Goal: Obtain resource: Obtain resource

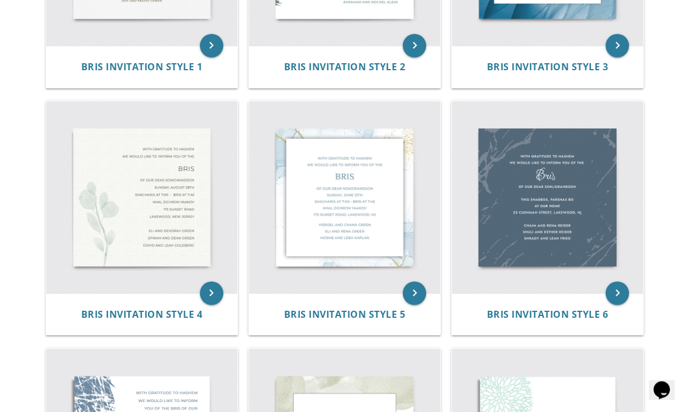
scroll to position [402, 0]
click at [622, 287] on icon "keyboard_arrow_right" at bounding box center [617, 292] width 23 height 23
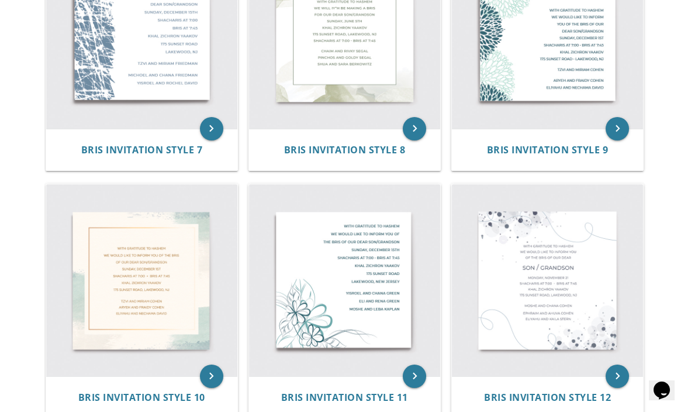
scroll to position [828, 0]
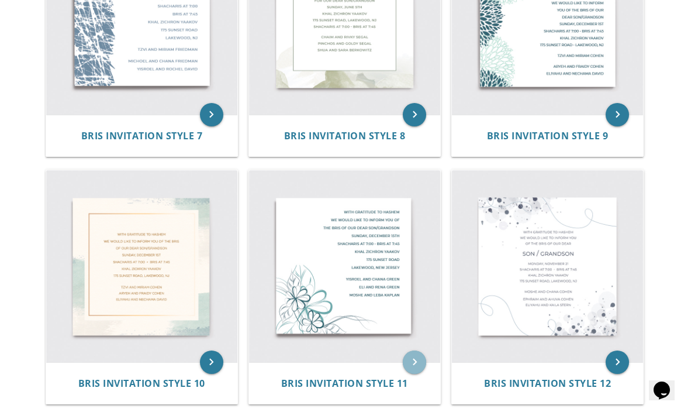
click at [414, 363] on icon "keyboard_arrow_right" at bounding box center [414, 361] width 23 height 23
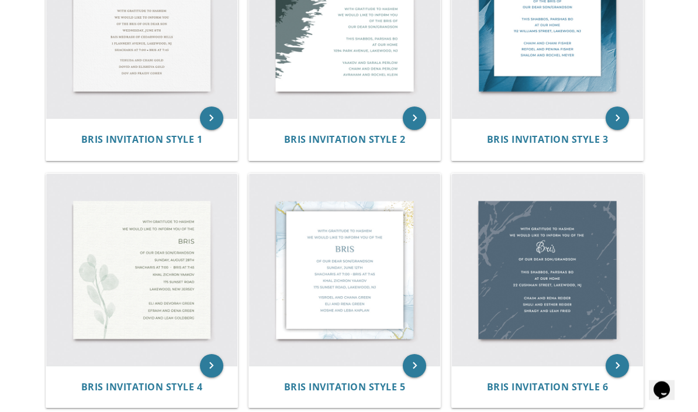
scroll to position [330, 0]
click at [620, 361] on icon "keyboard_arrow_right" at bounding box center [617, 365] width 23 height 23
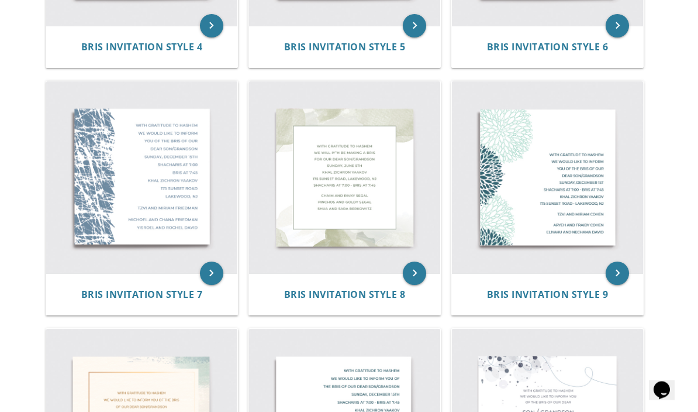
scroll to position [670, 0]
click at [401, 266] on img at bounding box center [344, 176] width 191 height 191
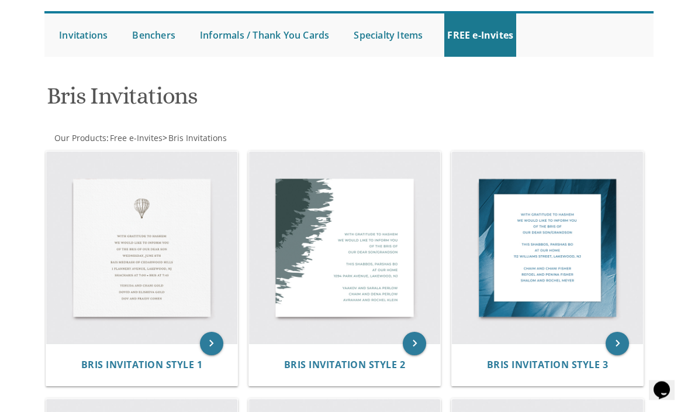
scroll to position [0, 0]
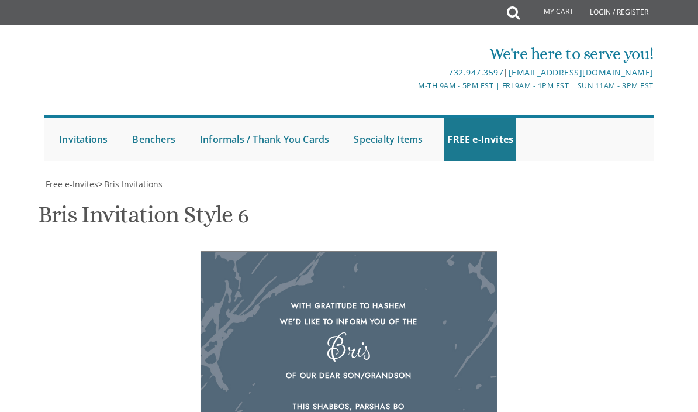
scroll to position [135, 0]
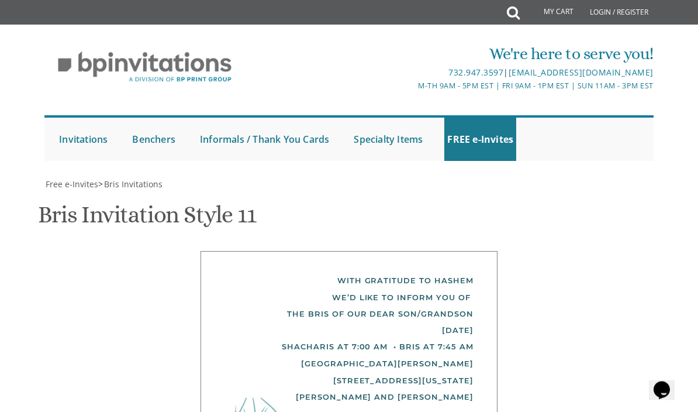
scroll to position [181, 0]
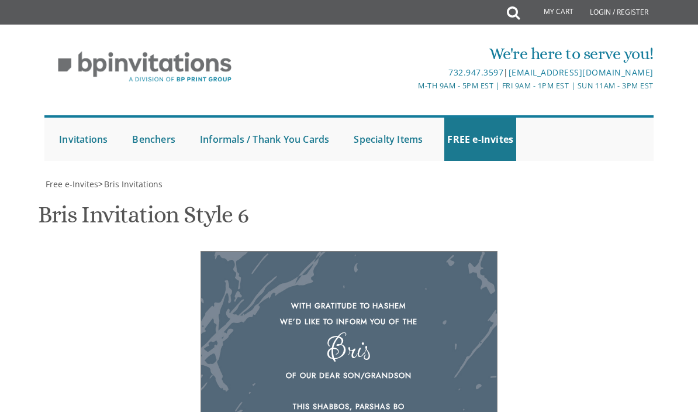
scroll to position [73, 0]
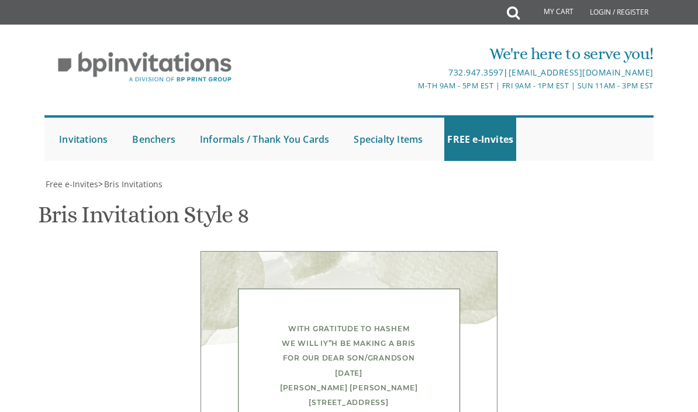
scroll to position [184, 0]
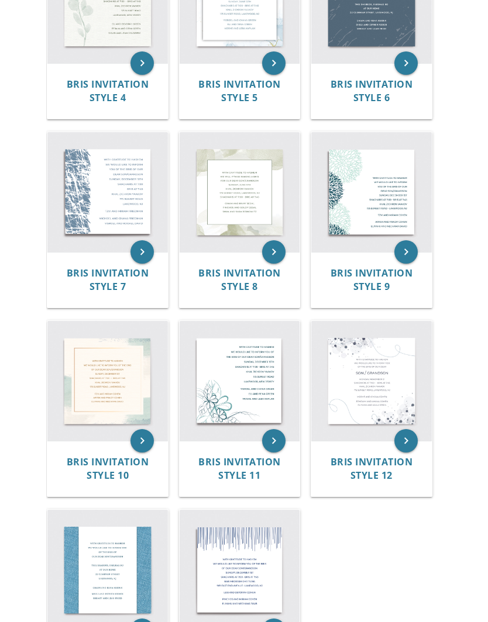
scroll to position [572, 0]
click at [266, 411] on icon "keyboard_arrow_right" at bounding box center [273, 440] width 23 height 23
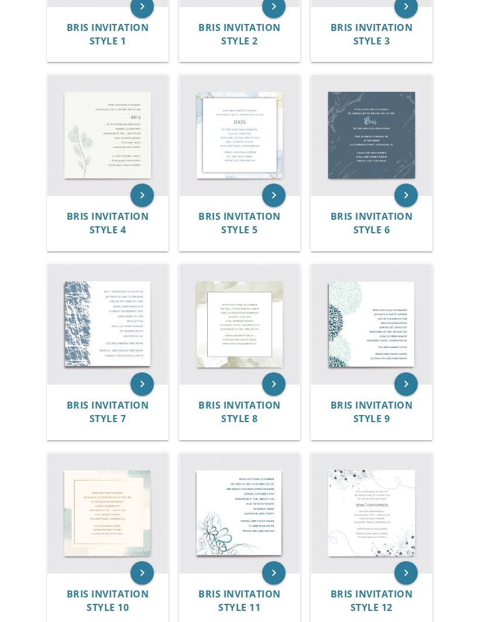
scroll to position [440, 0]
click at [400, 189] on icon "keyboard_arrow_right" at bounding box center [405, 195] width 23 height 23
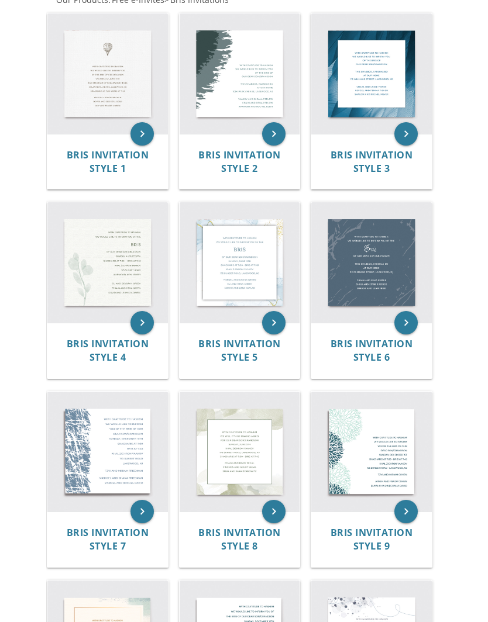
scroll to position [286, 0]
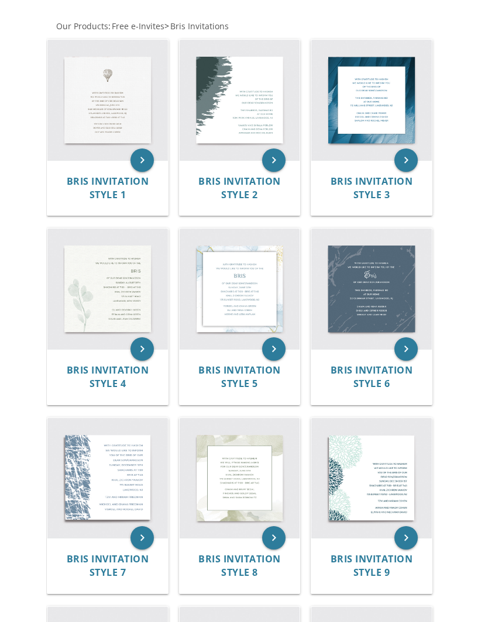
click at [136, 352] on icon "keyboard_arrow_right" at bounding box center [141, 348] width 23 height 23
click at [240, 316] on img at bounding box center [240, 289] width 120 height 120
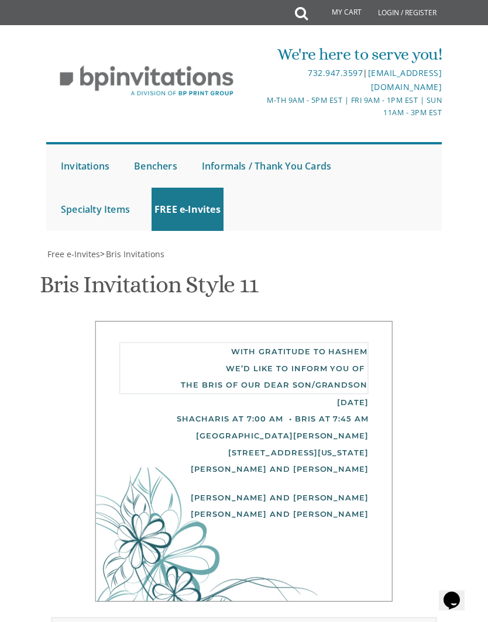
type textarea "With tremendous gratitude to Hashem We’d like to inform you of the bris of our …"
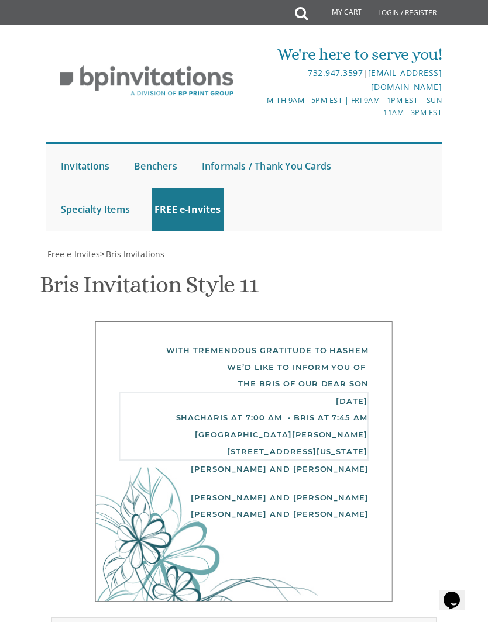
type textarea "Thursday, ג תשרי, September 25 Bris at 5:45 p.m. Followed by Mincha, Maariv, & …"
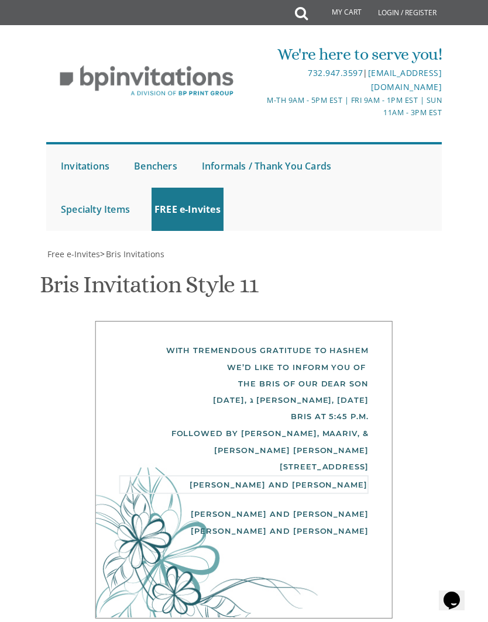
type textarea "[PERSON_NAME] & [PERSON_NAME]"
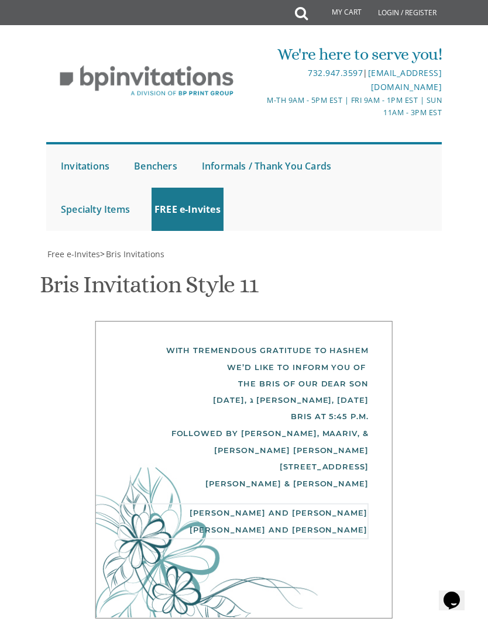
type textarea "Eli and"
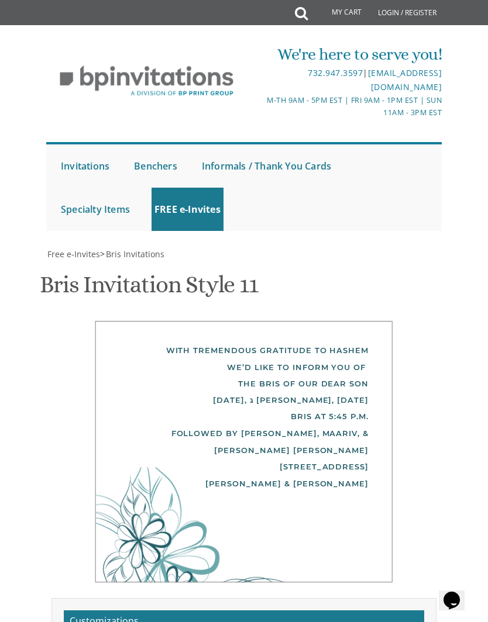
scroll to position [461, 0]
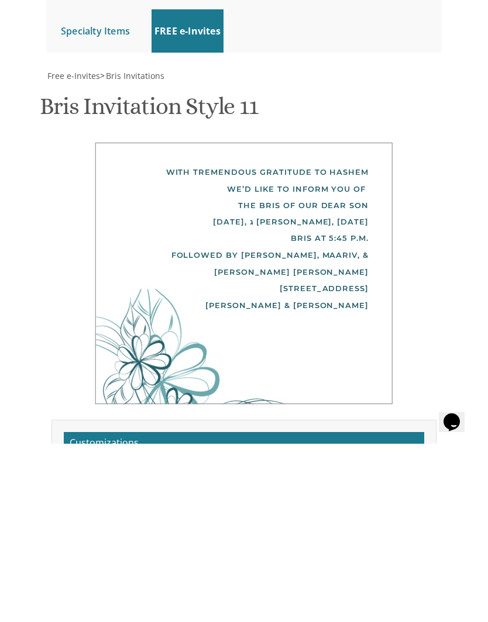
type input "[EMAIL_ADDRESS][DOMAIN_NAME]"
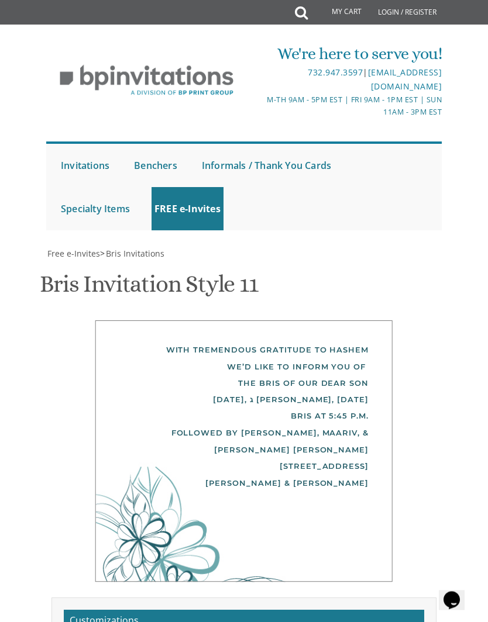
scroll to position [375, 0]
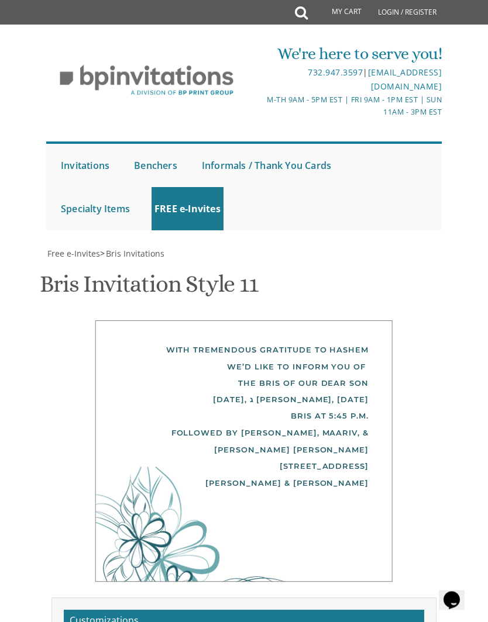
scroll to position [323, 0]
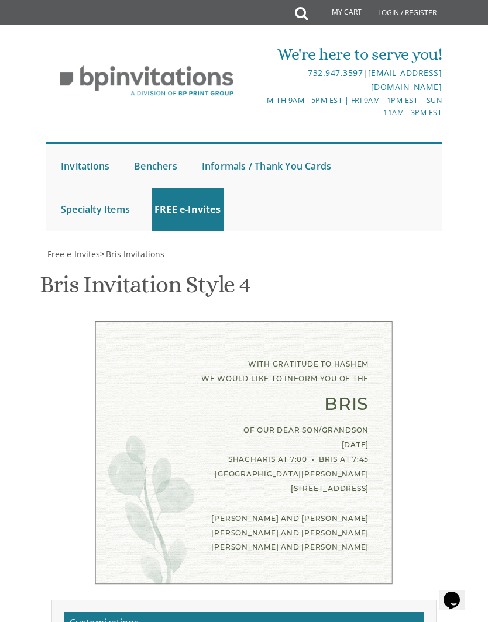
scroll to position [148, 0]
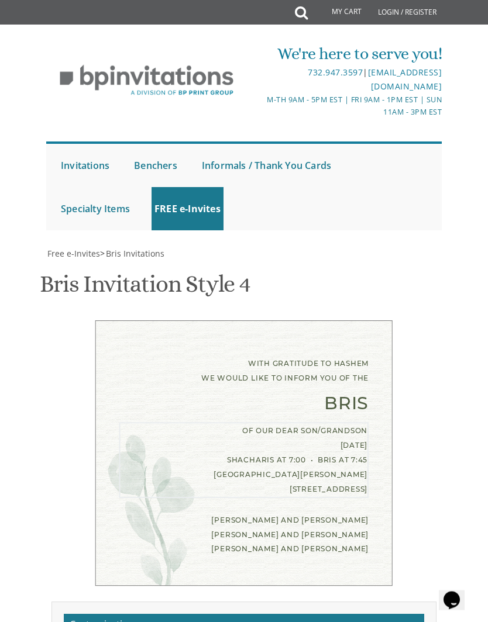
scroll to position [365, 0]
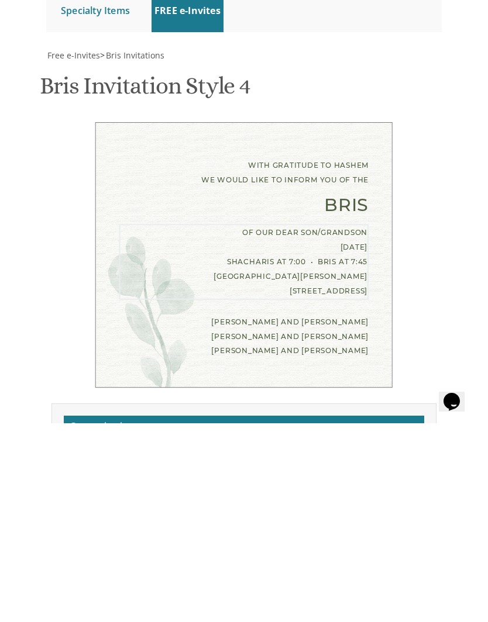
type textarea "of our"
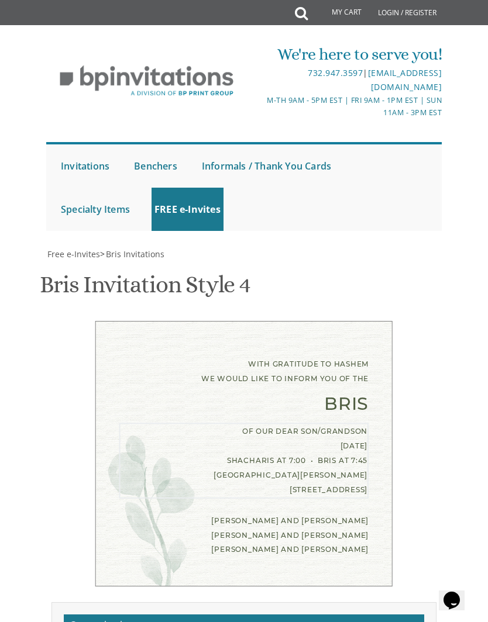
scroll to position [297, 0]
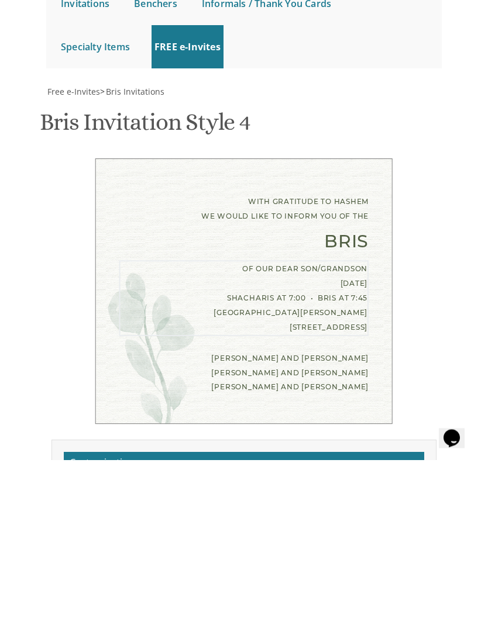
paste textarea "[DATE], ג [PERSON_NAME], [DATE] Bris at 5:45 p.m. Followed by [PERSON_NAME], Ma…"
type textarea "[DATE], ג [PERSON_NAME], [DATE] Bris at 5:45 p.m. Followed by [PERSON_NAME], Ma…"
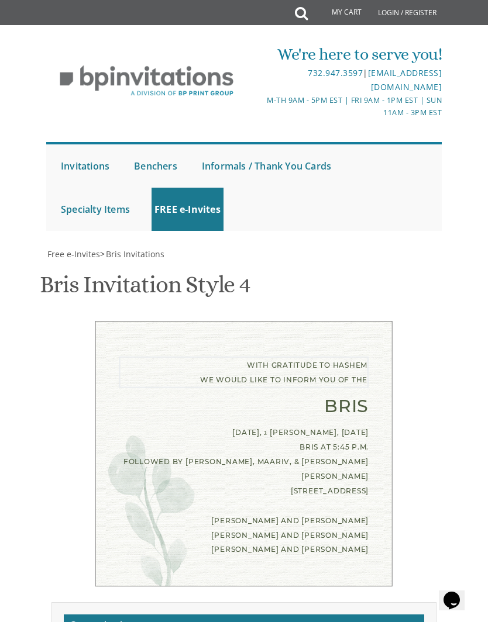
scroll to position [274, 0]
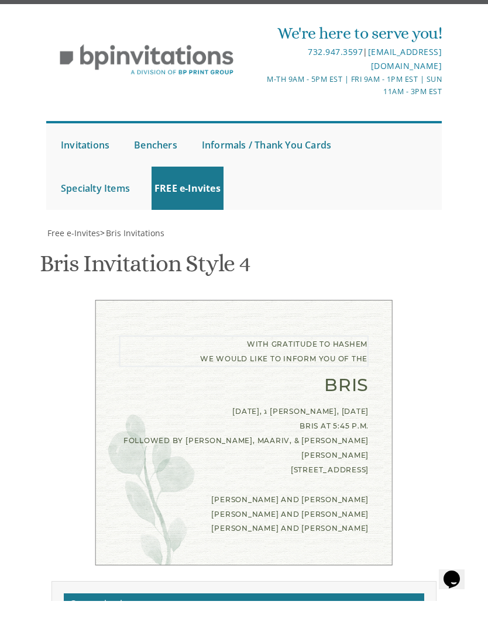
type textarea "With tremendous gratitude to Hashem We would like to inform you of the"
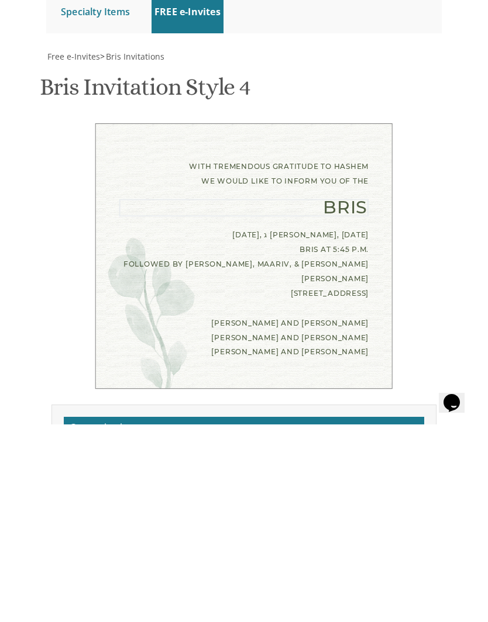
scroll to position [307, 0]
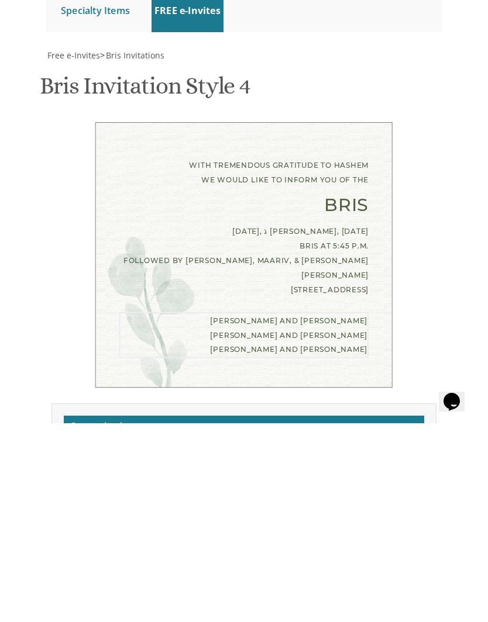
type textarea "Eli"
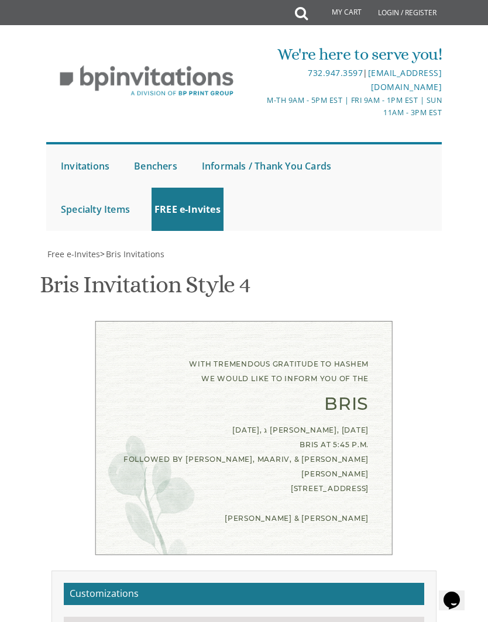
scroll to position [250, 0]
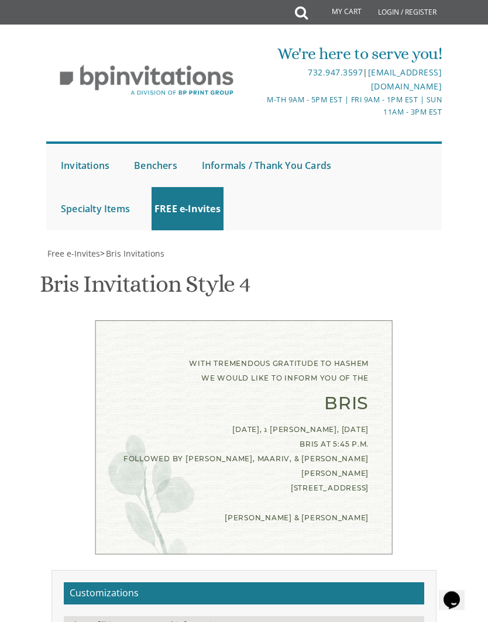
type textarea "[PERSON_NAME] & [PERSON_NAME]"
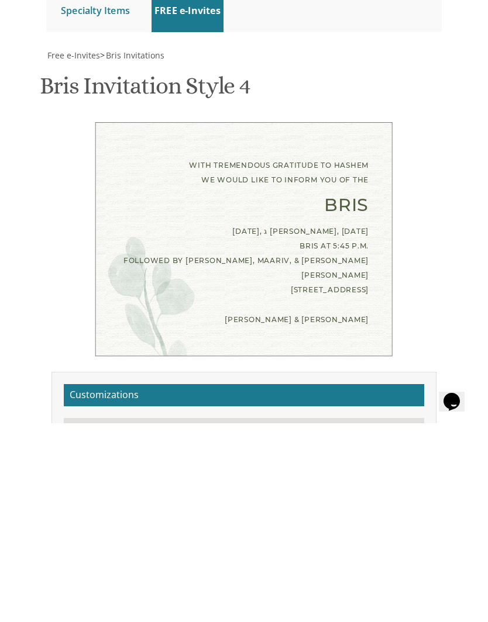
type input "[EMAIL_ADDRESS][DOMAIN_NAME]"
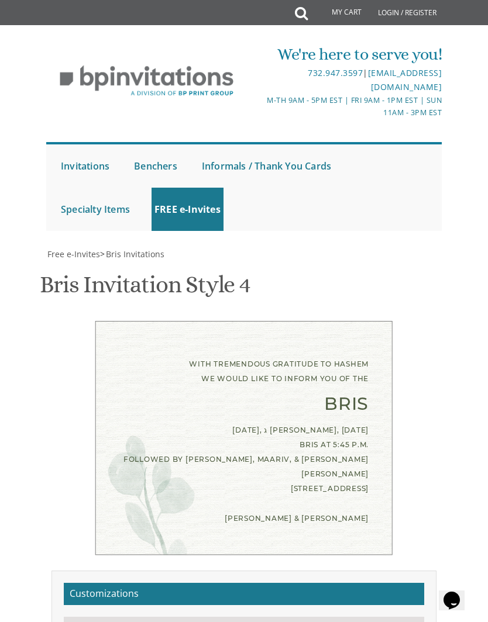
scroll to position [325, 0]
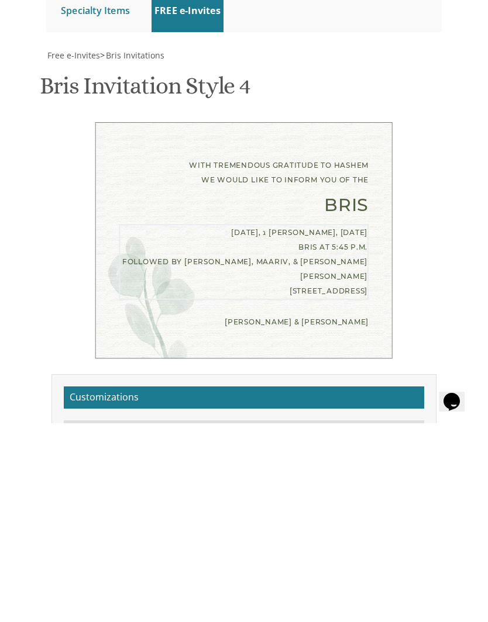
type textarea "[DATE], ג [PERSON_NAME], [DATE] Bris at 5:45 p.m. Followed by [PERSON_NAME], Ma…"
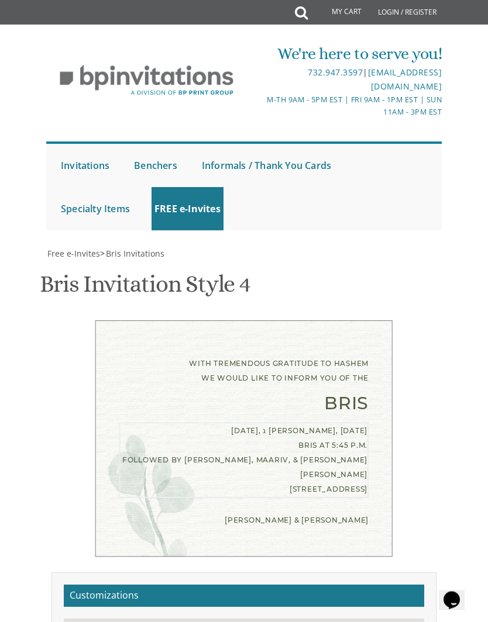
scroll to position [292, 0]
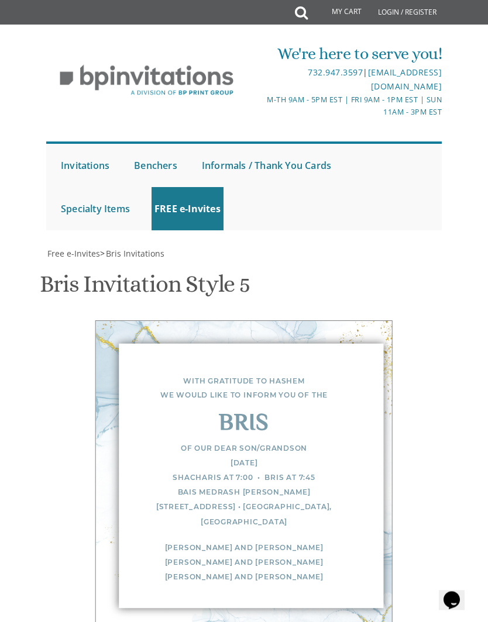
scroll to position [291, 0]
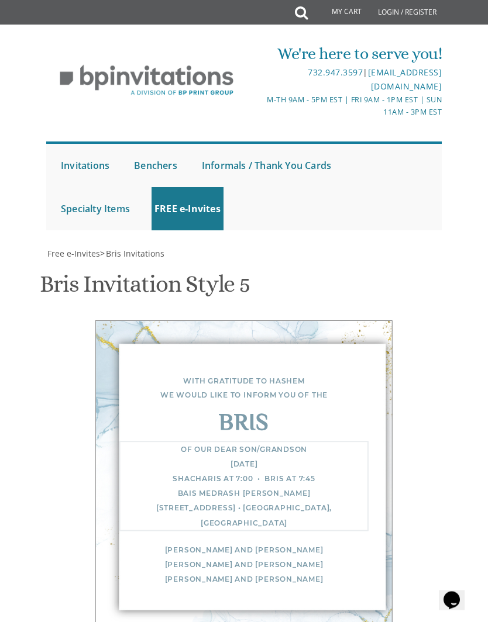
scroll to position [378, 0]
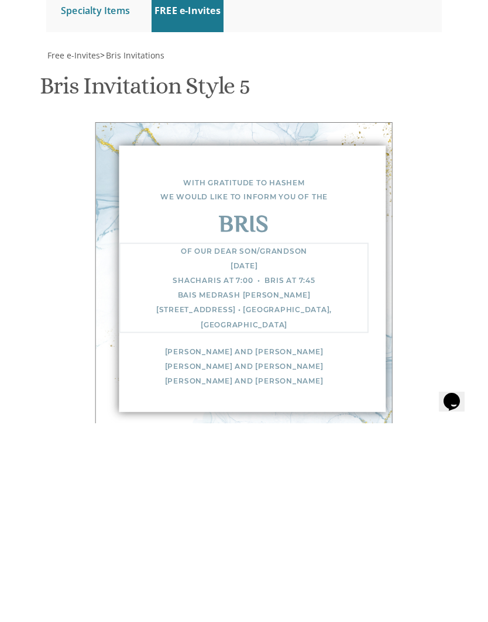
paste textarea "[DATE], ג [PERSON_NAME], [DATE] Bris at 5:45 p.m. Followed by [PERSON_NAME], Ma…"
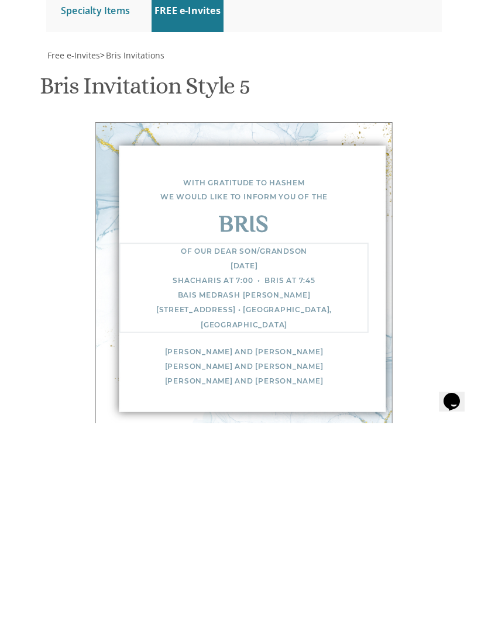
type textarea "Of our dear son Thursday, ג תשרי, September 25 Bris at 5:45 p.m. Followed by Mi…"
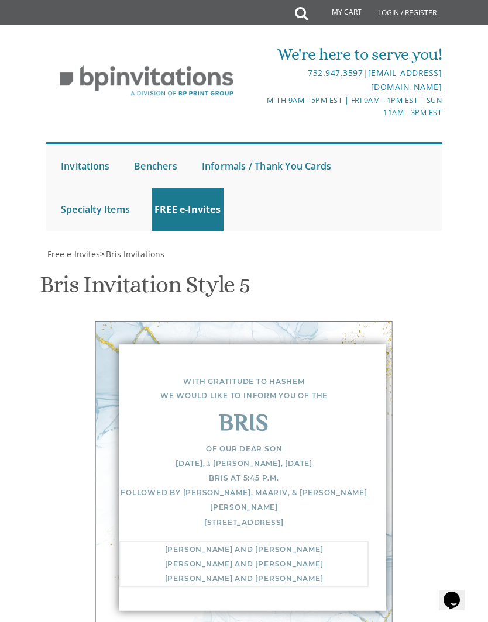
scroll to position [352, 0]
type textarea "[PERSON_NAME] & [PERSON_NAME]"
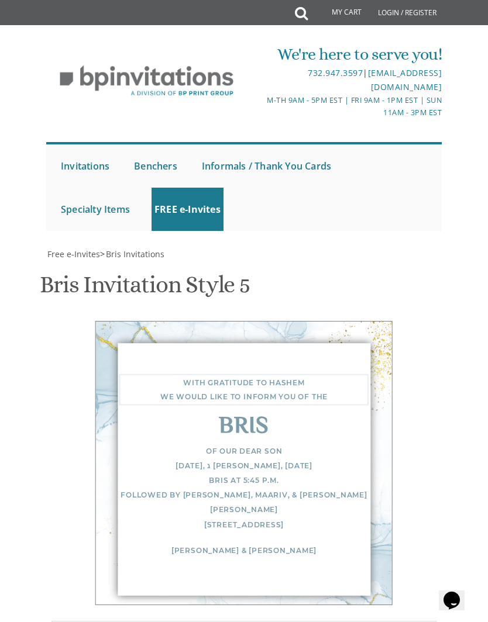
scroll to position [178, 0]
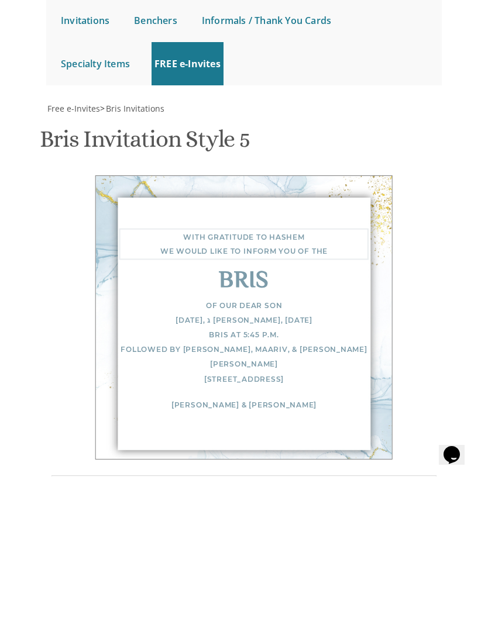
type textarea "With tremendous gratitude to Hashem We would like to inform you of the"
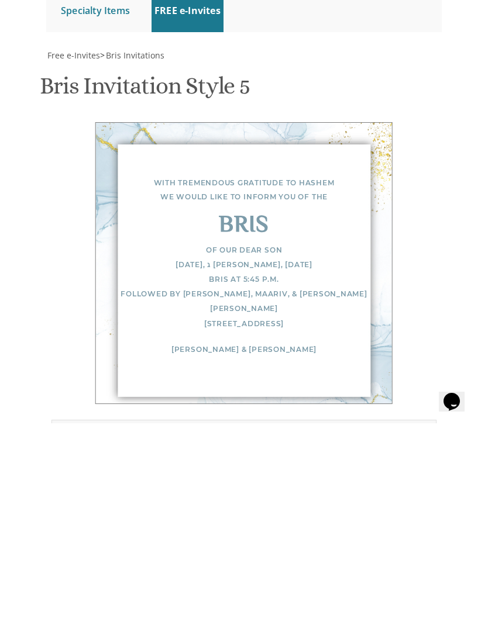
scroll to position [700, 0]
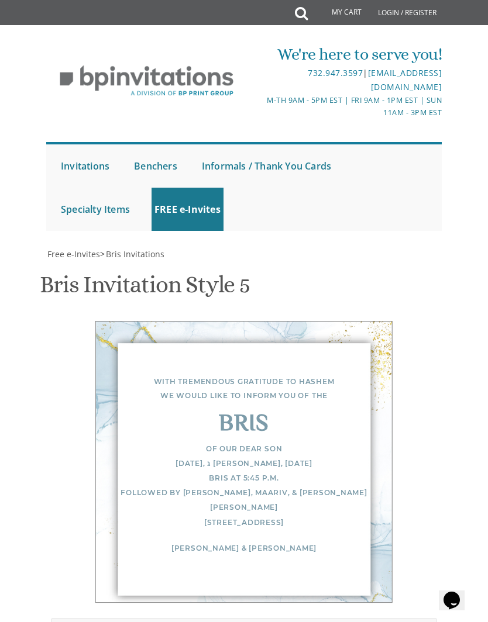
type input "[EMAIL_ADDRESS][DOMAIN_NAME]"
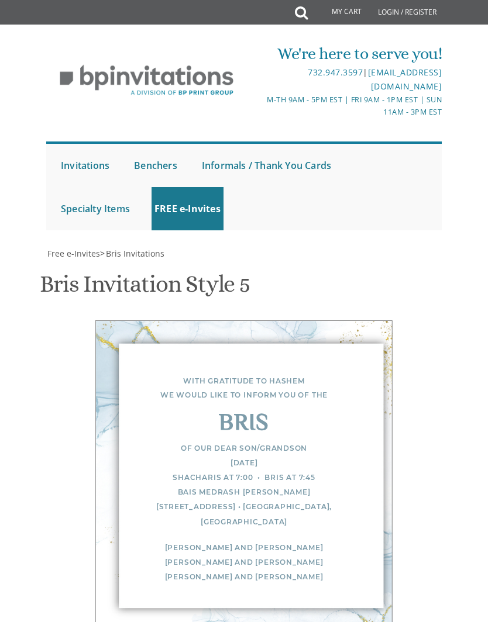
scroll to position [359, 0]
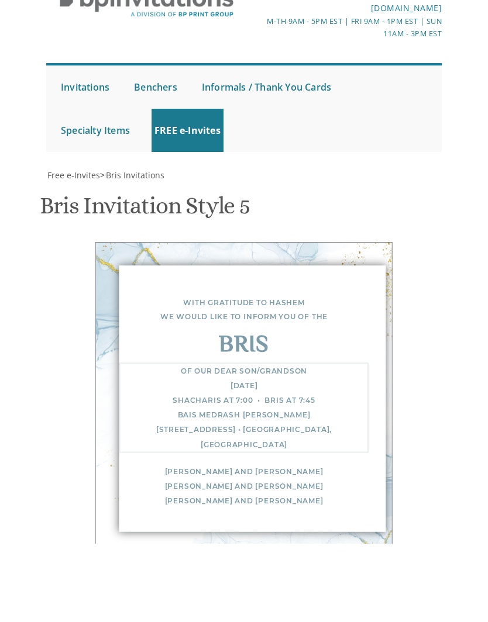
paste textarea "[DATE], ג [PERSON_NAME], [DATE] Bris at 5:45 p.m. Followed by [PERSON_NAME], Ma…"
type textarea "Of our dear son/grandson [DATE], ג [PERSON_NAME], [DATE] Bris at 5:45 p.m. Foll…"
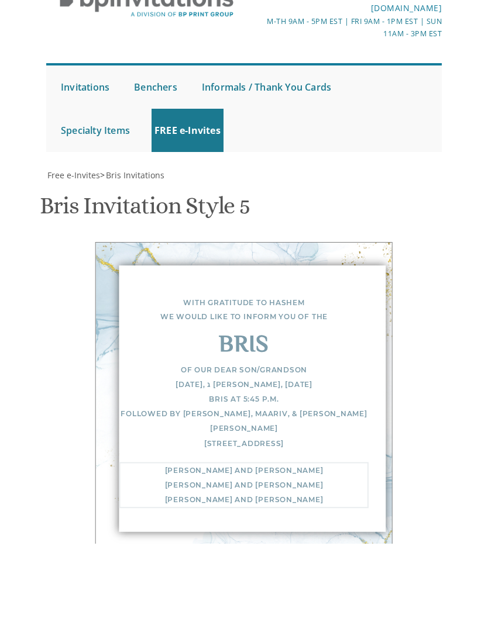
scroll to position [475, 0]
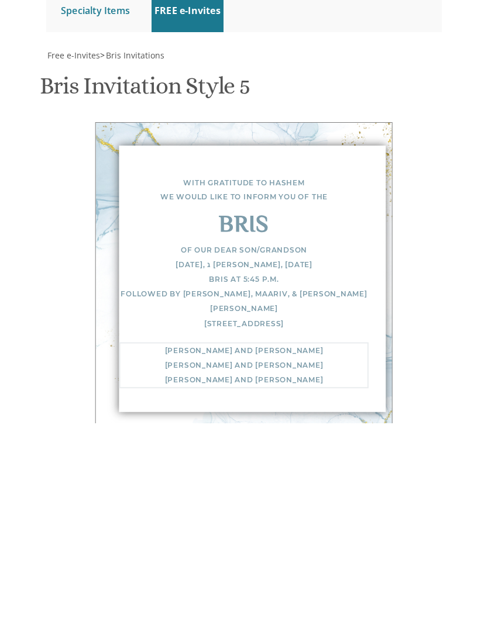
type textarea "[PERSON_NAME] and"
type textarea "[PERSON_NAME] & [PERSON_NAME]"
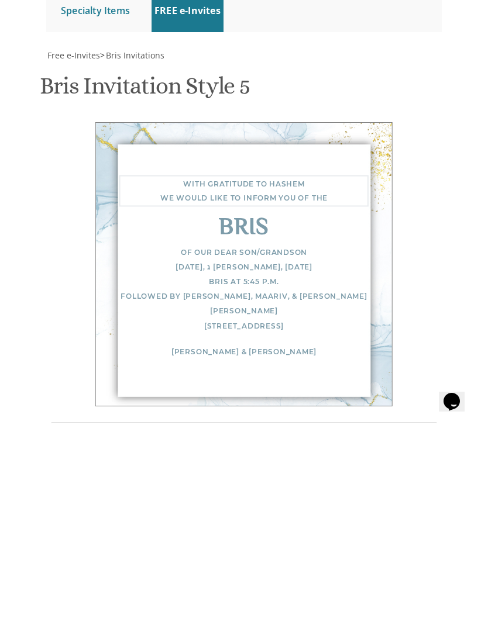
scroll to position [0, 0]
type textarea "With tremendous gratitude to Hashem We would like to inform you of the"
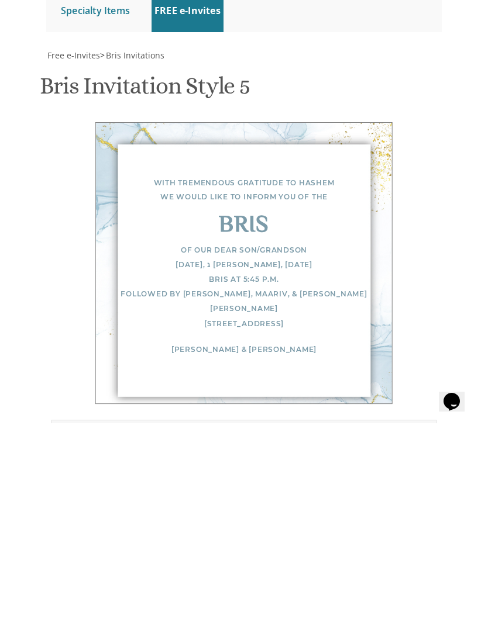
type input "[EMAIL_ADDRESS][DOMAIN_NAME]"
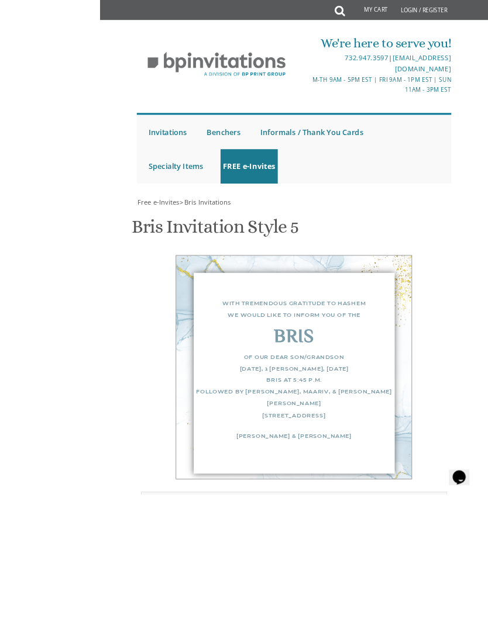
scroll to position [621, 0]
